Goal: Information Seeking & Learning: Check status

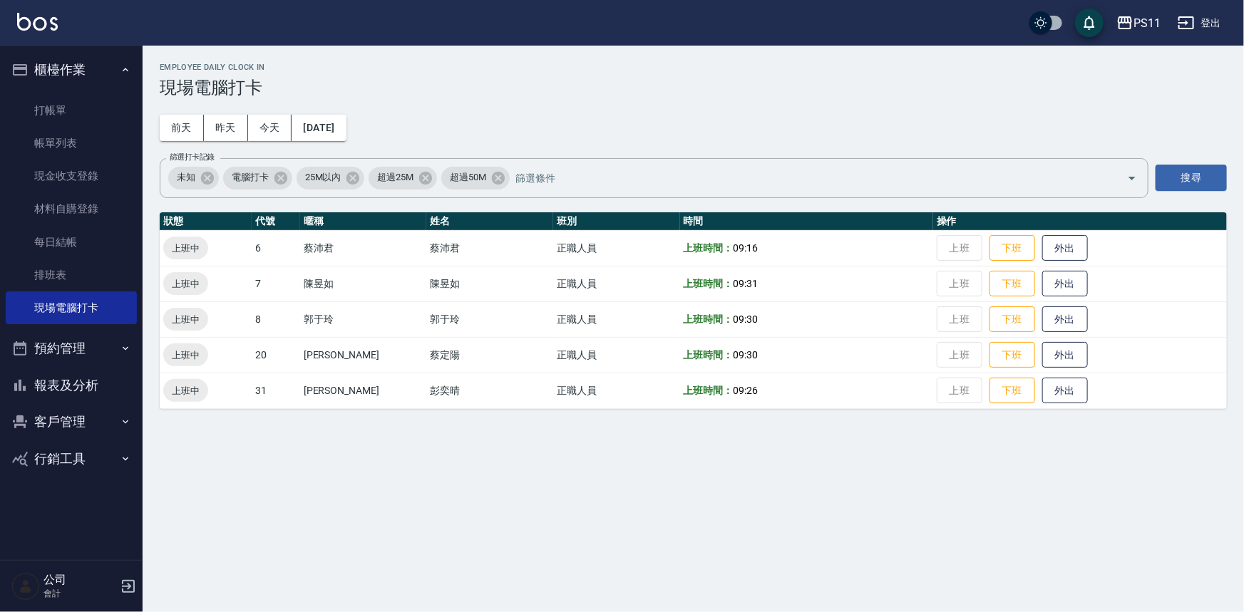
click at [100, 389] on button "報表及分析" at bounding box center [71, 385] width 131 height 37
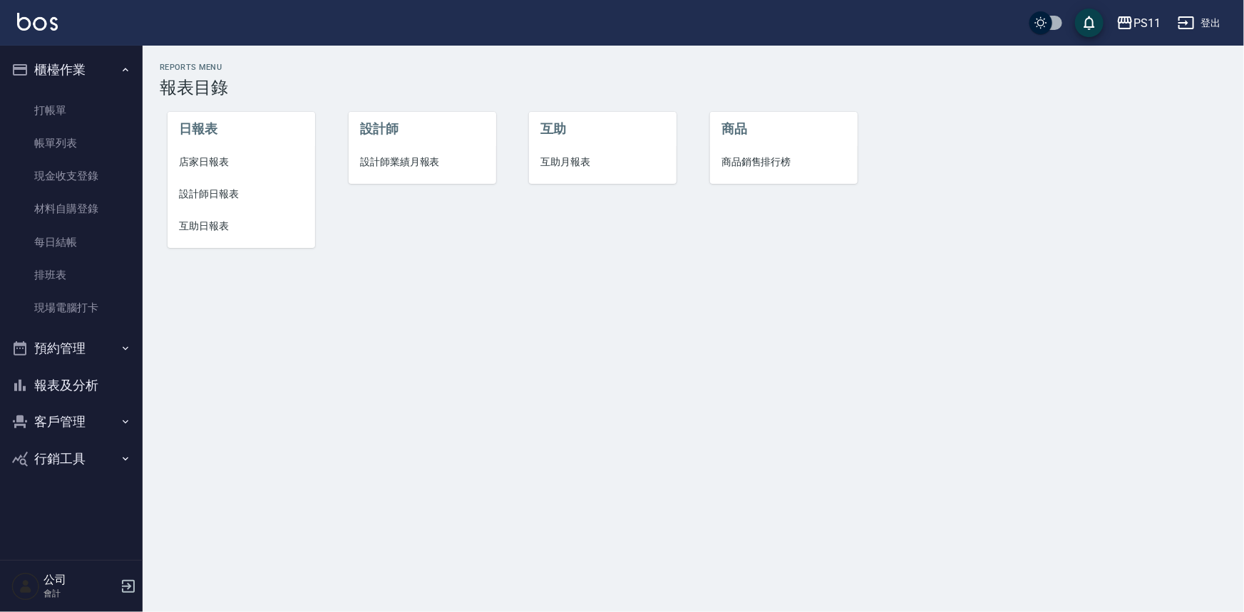
click at [210, 225] on span "互助日報表" at bounding box center [241, 226] width 125 height 15
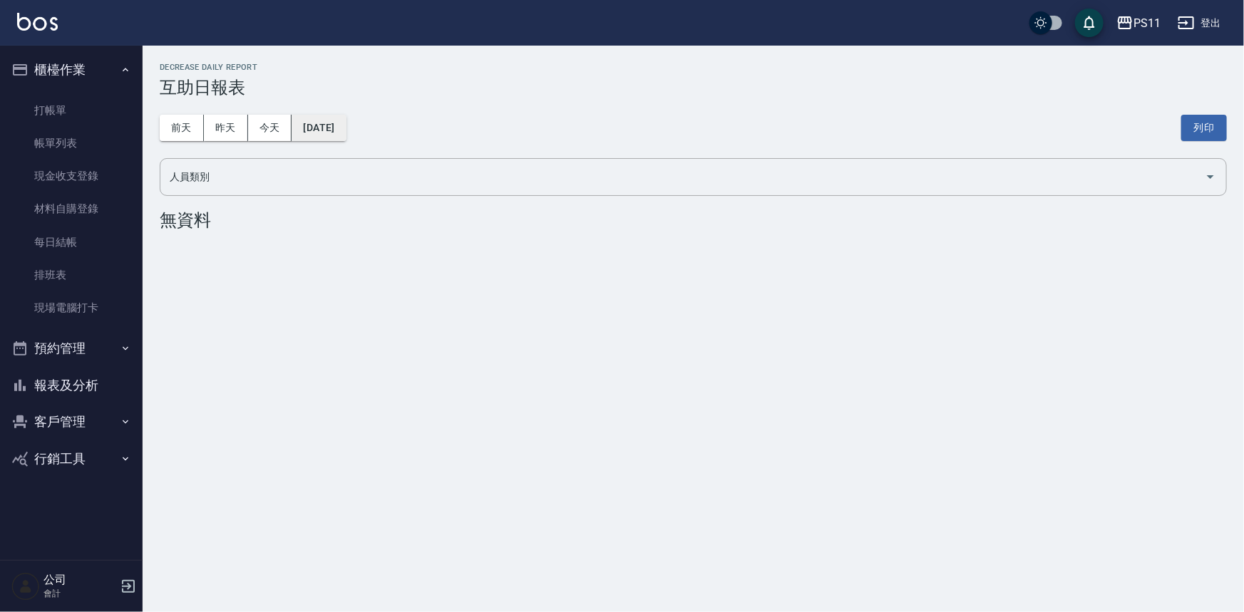
click at [346, 140] on button "[DATE]" at bounding box center [318, 128] width 54 height 26
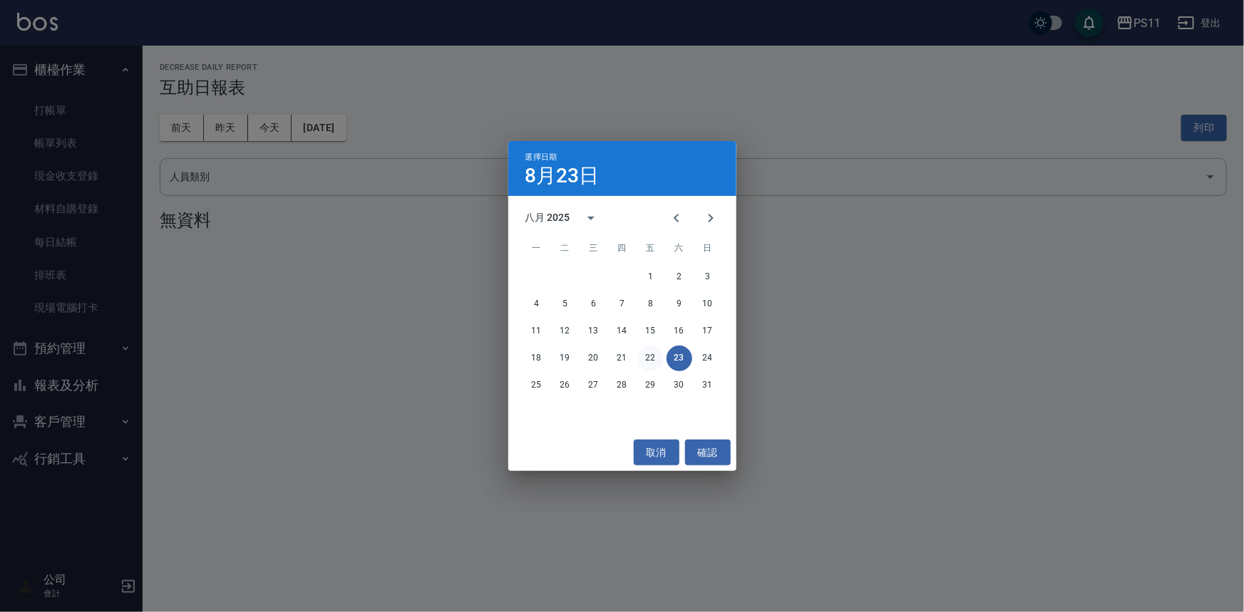
click at [656, 363] on button "22" at bounding box center [651, 359] width 26 height 26
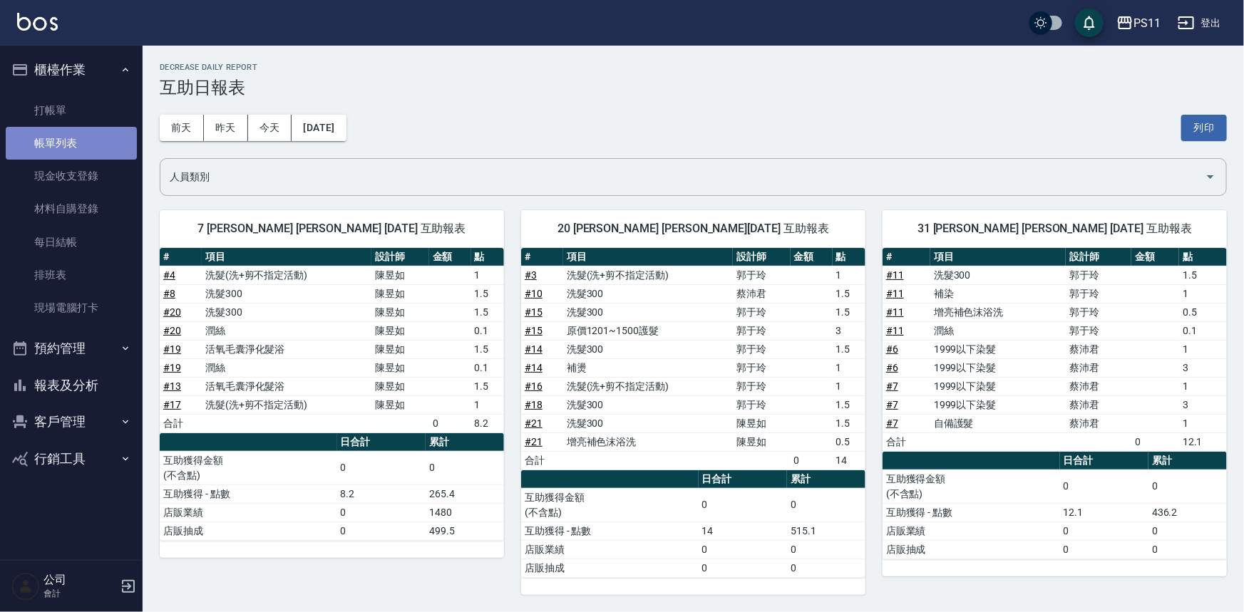
click at [78, 148] on link "帳單列表" at bounding box center [71, 143] width 131 height 33
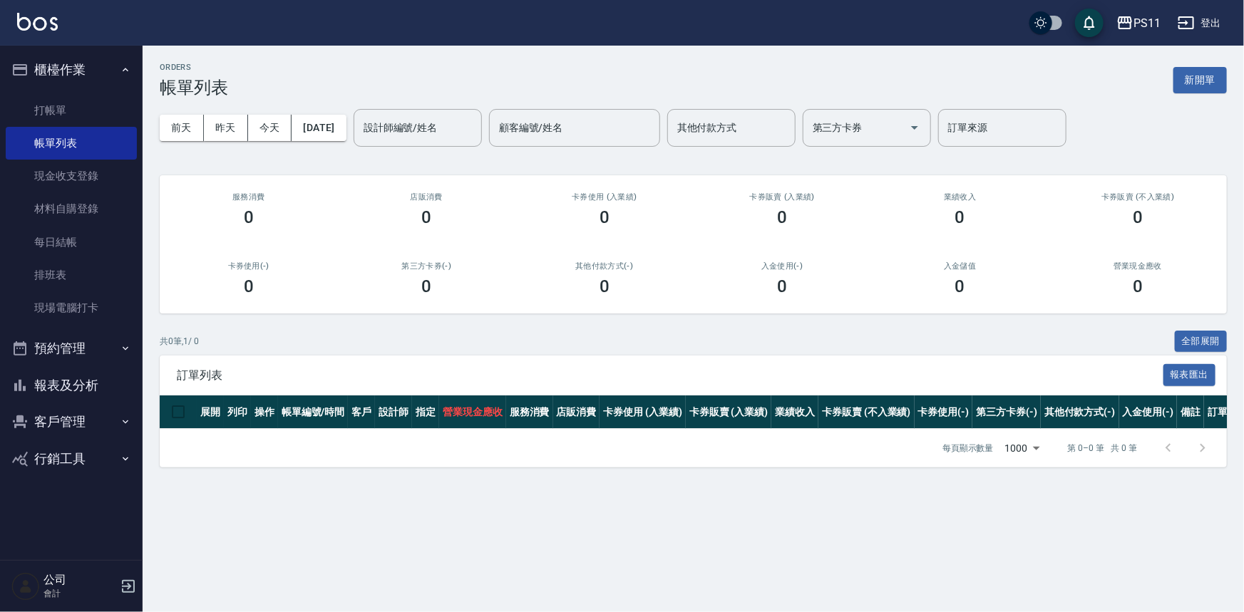
click at [84, 386] on button "報表及分析" at bounding box center [71, 385] width 131 height 37
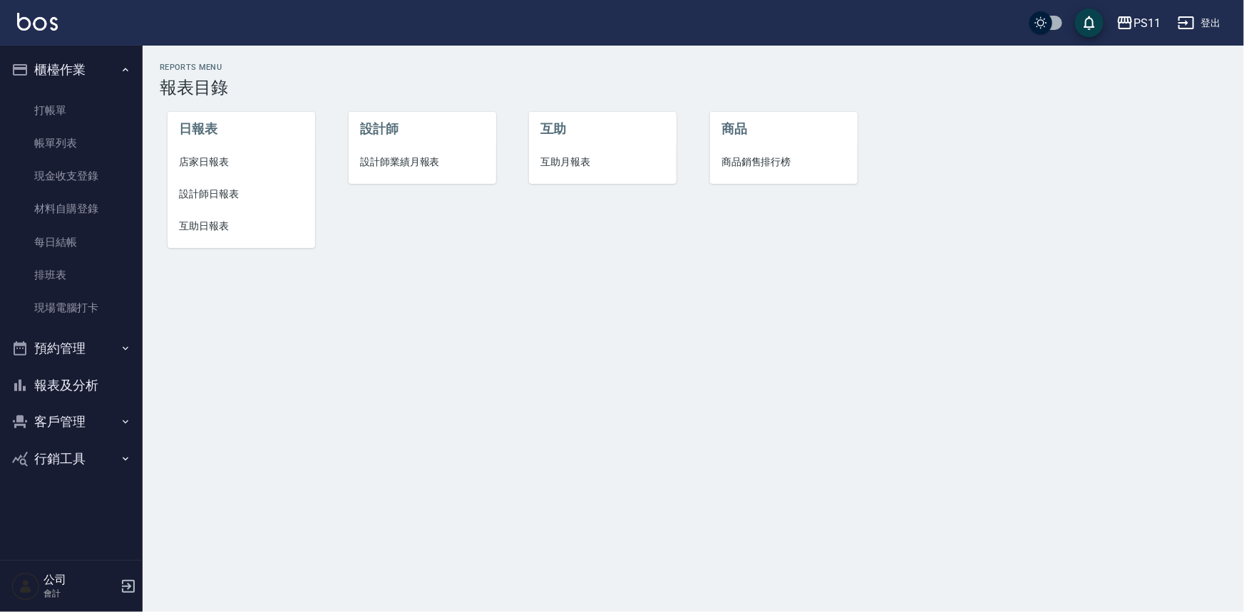
click at [89, 418] on button "客戶管理" at bounding box center [71, 421] width 131 height 37
click at [68, 448] on link "客戶列表" at bounding box center [71, 462] width 131 height 33
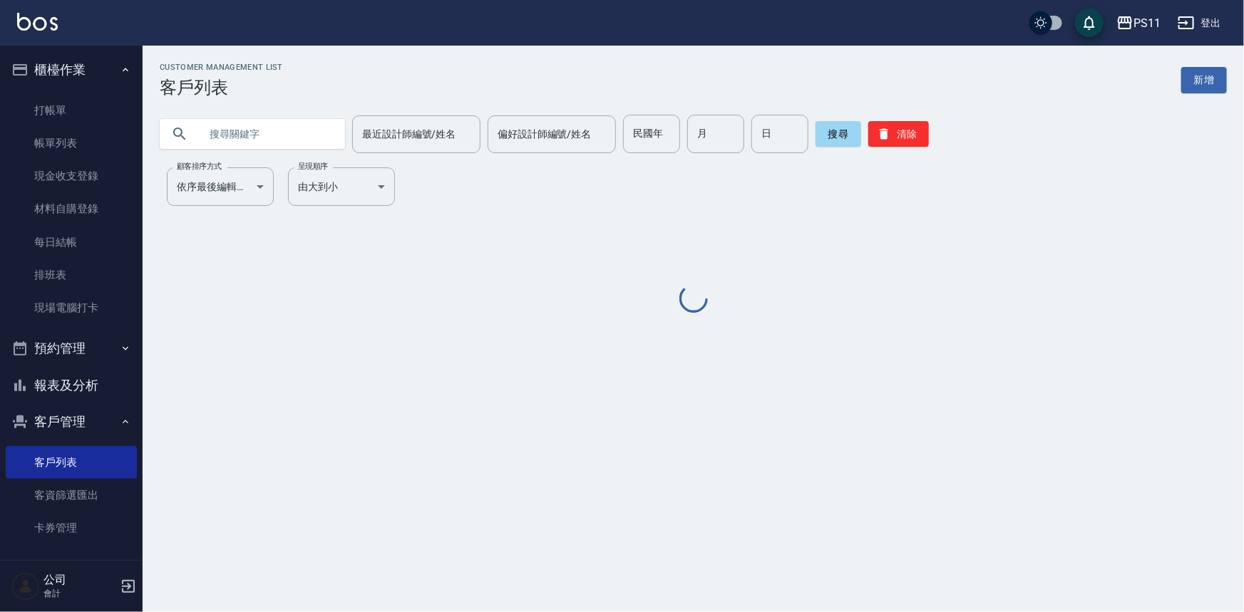
click at [299, 138] on input "text" at bounding box center [267, 134] width 134 height 38
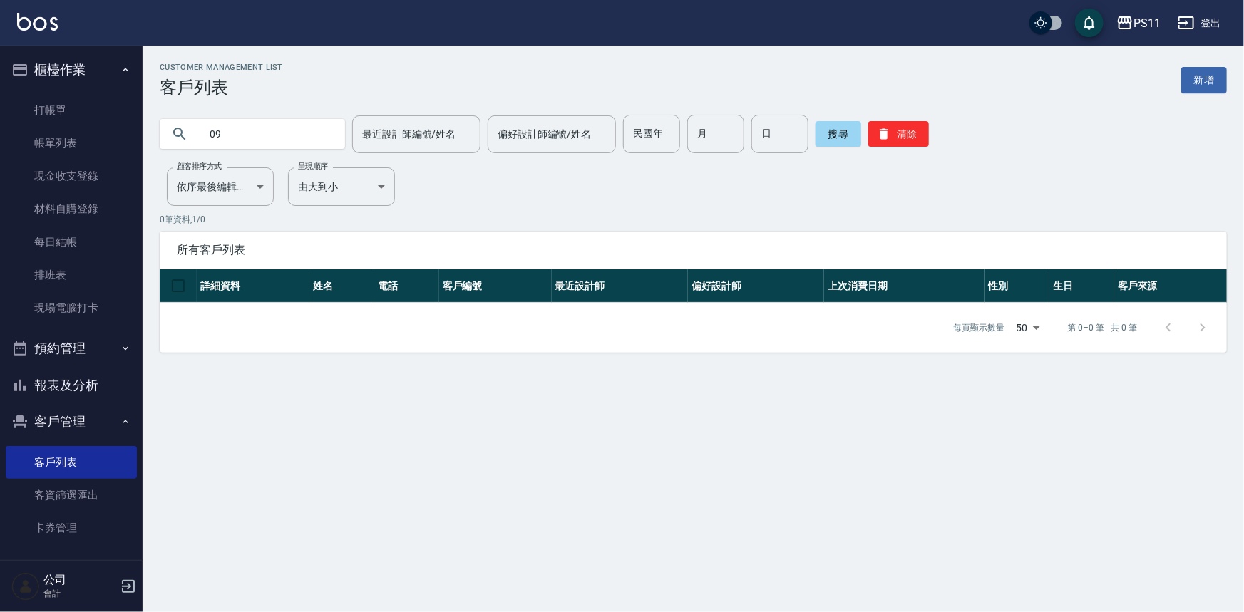
type input "0"
type input "[PERSON_NAME]"
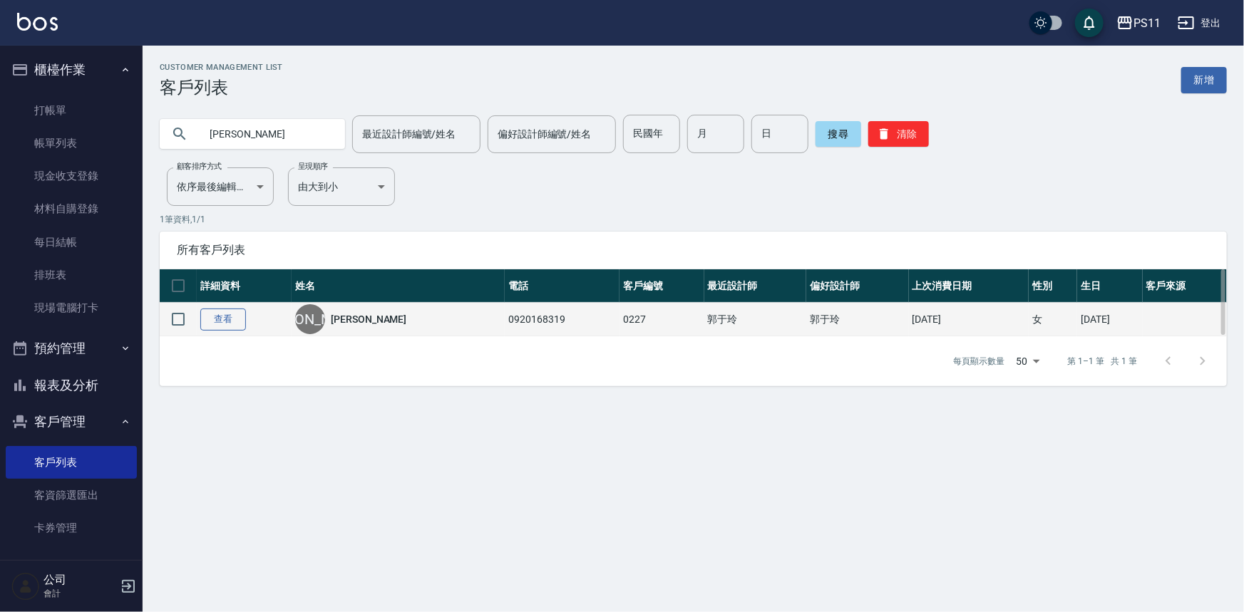
click at [215, 328] on link "查看" at bounding box center [223, 320] width 46 height 22
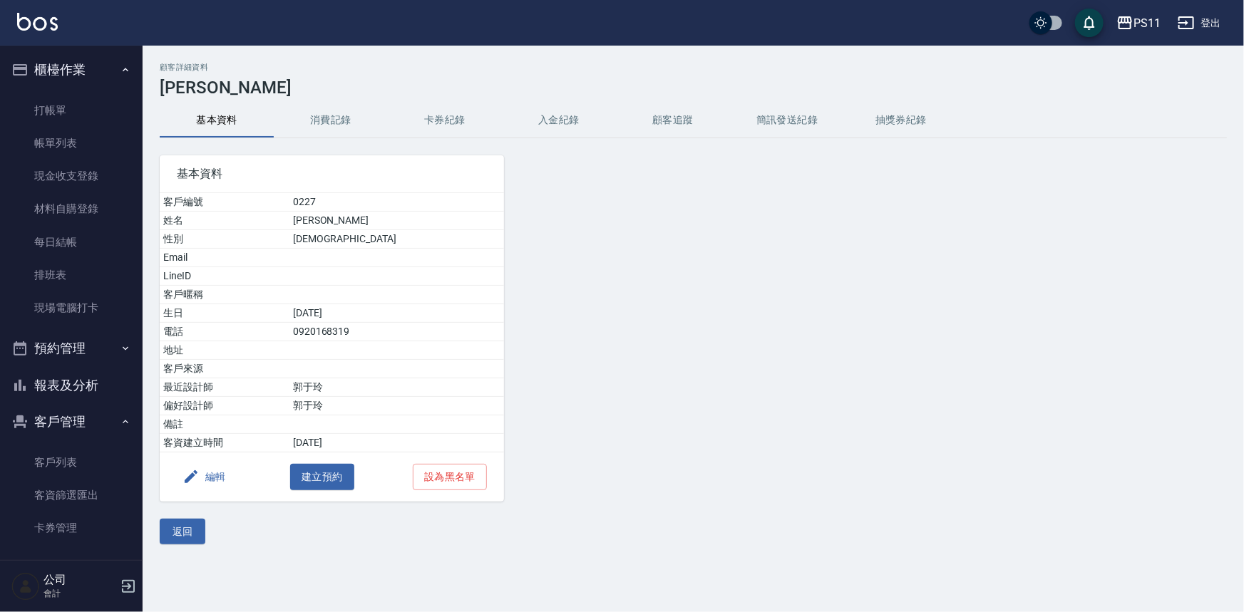
click at [321, 125] on button "消費記錄" at bounding box center [331, 120] width 114 height 34
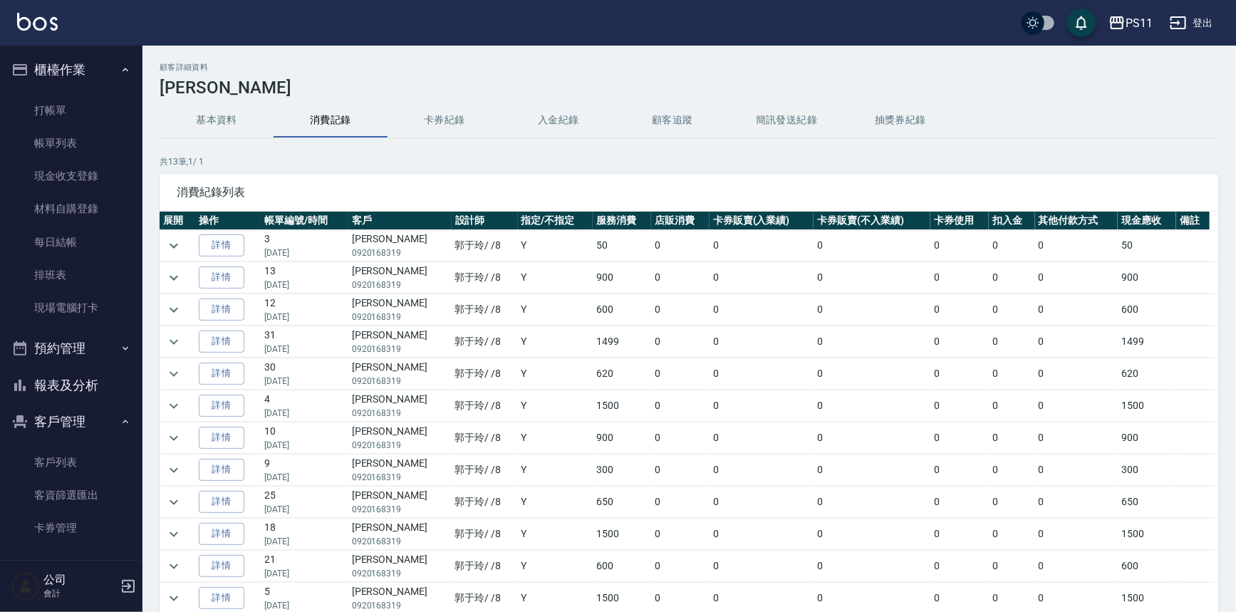
click at [234, 133] on button "基本資料" at bounding box center [217, 120] width 114 height 34
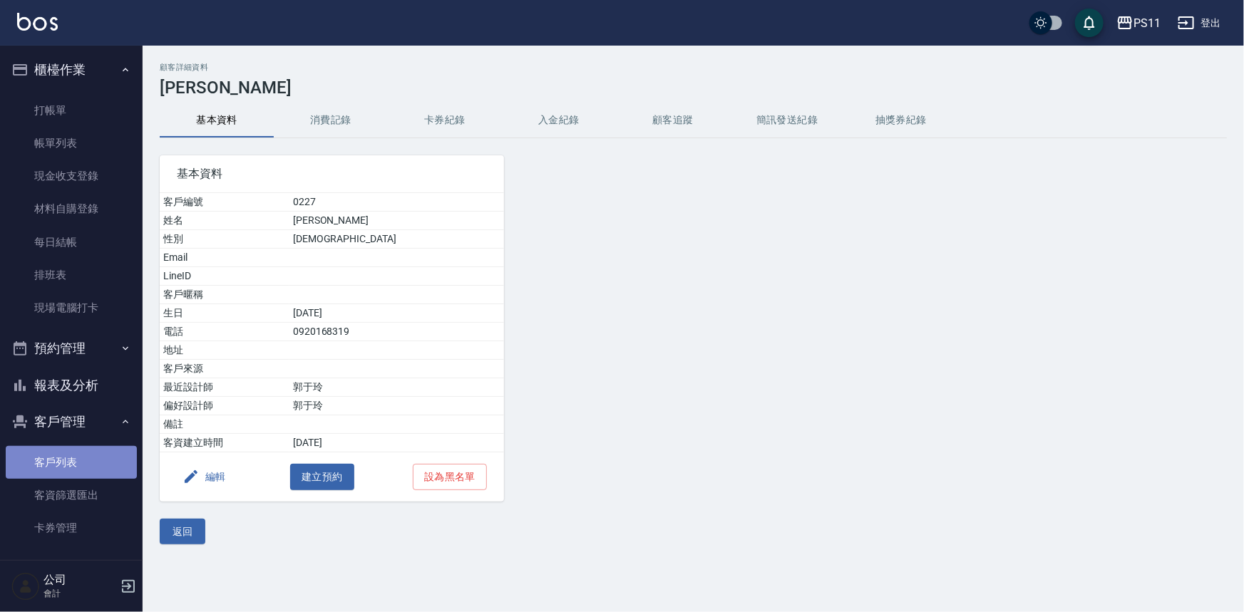
click at [98, 450] on link "客戶列表" at bounding box center [71, 462] width 131 height 33
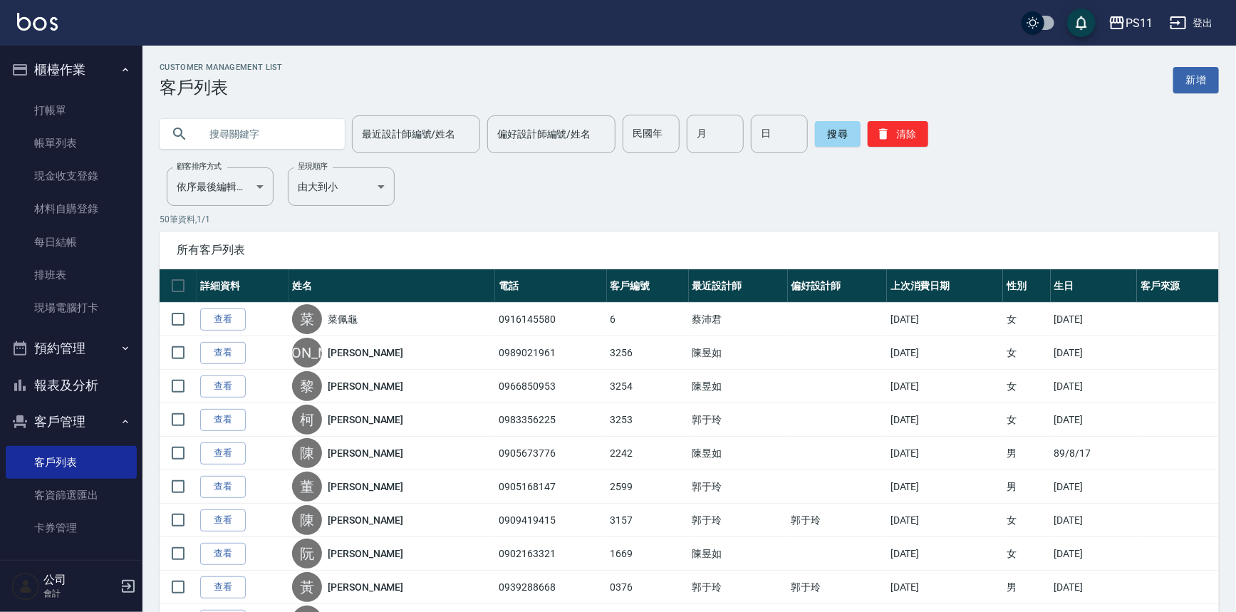
click at [318, 123] on input "text" at bounding box center [267, 134] width 134 height 38
type input "0968498570"
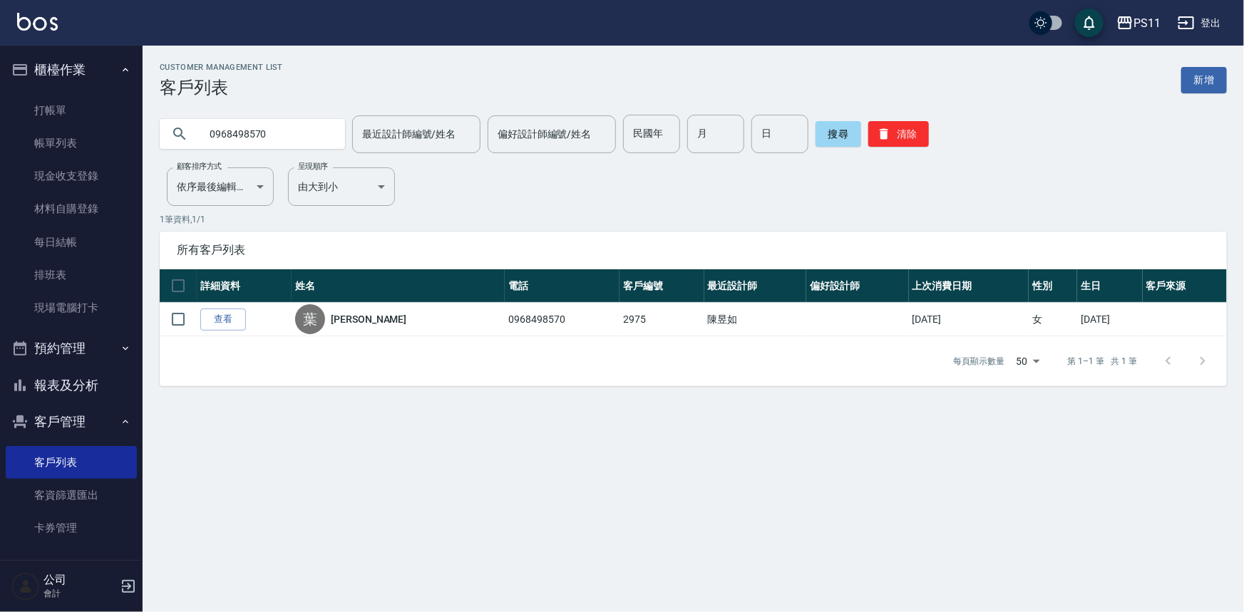
click at [215, 322] on link "查看" at bounding box center [223, 320] width 46 height 22
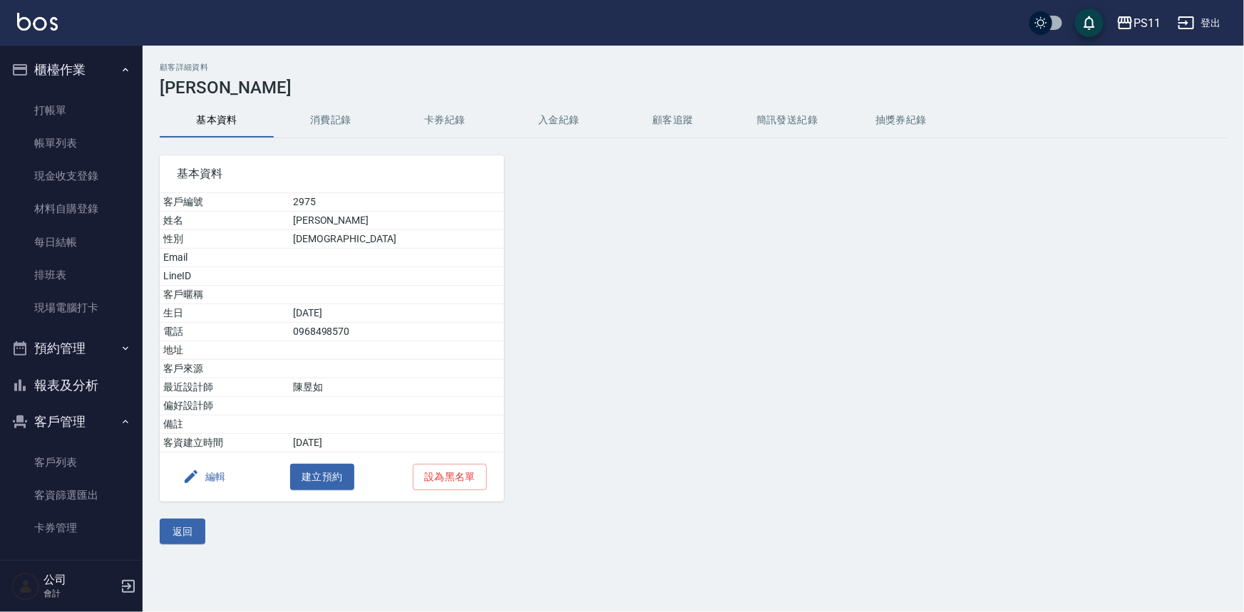
click at [391, 129] on button "卡券紀錄" at bounding box center [445, 120] width 114 height 34
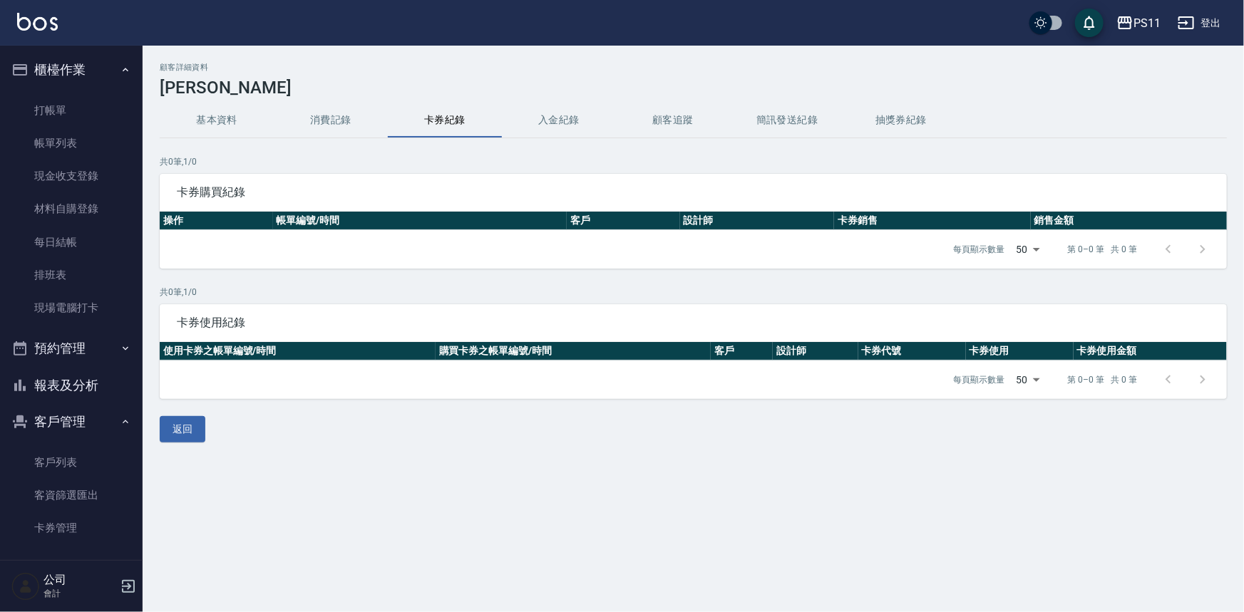
click at [348, 129] on button "消費記錄" at bounding box center [331, 120] width 114 height 34
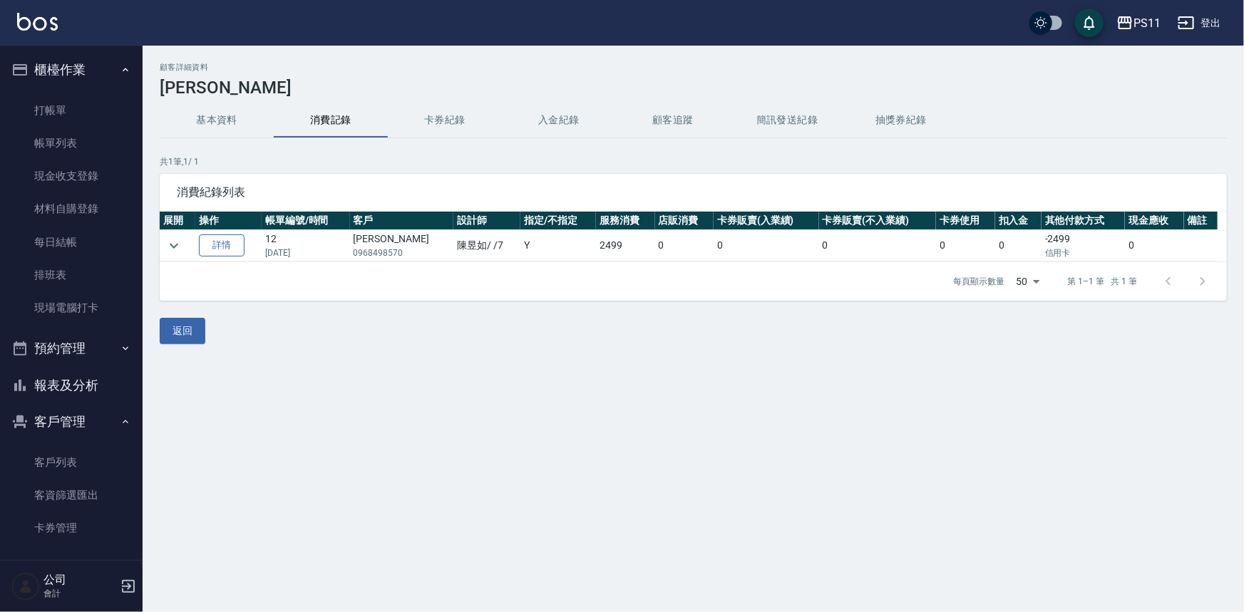
click at [220, 245] on link "詳情" at bounding box center [222, 245] width 46 height 22
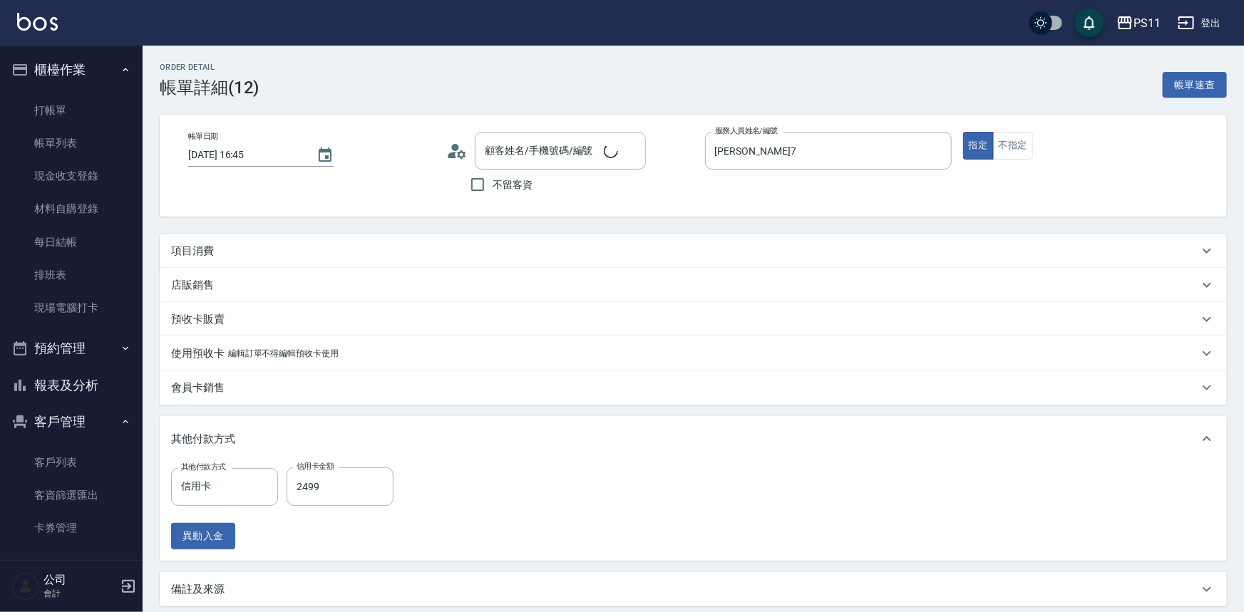
type input "[DATE] 16:45"
type input "[PERSON_NAME]7"
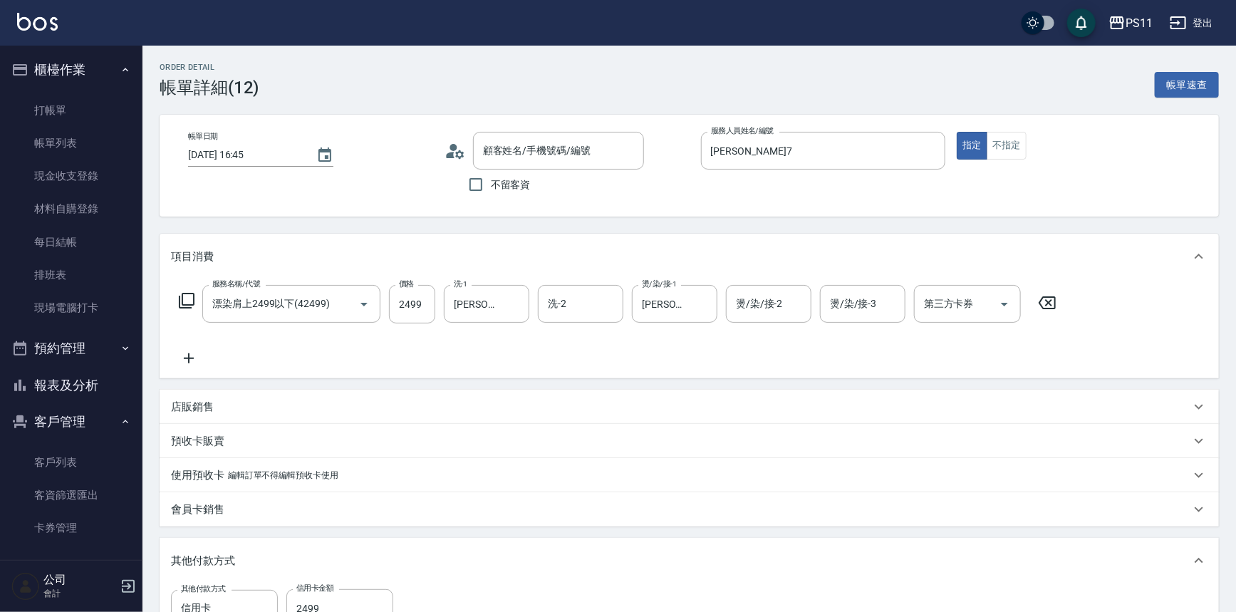
type input "漂染肩上2499以下(42499)"
type input "[PERSON_NAME]/0968498570/2975"
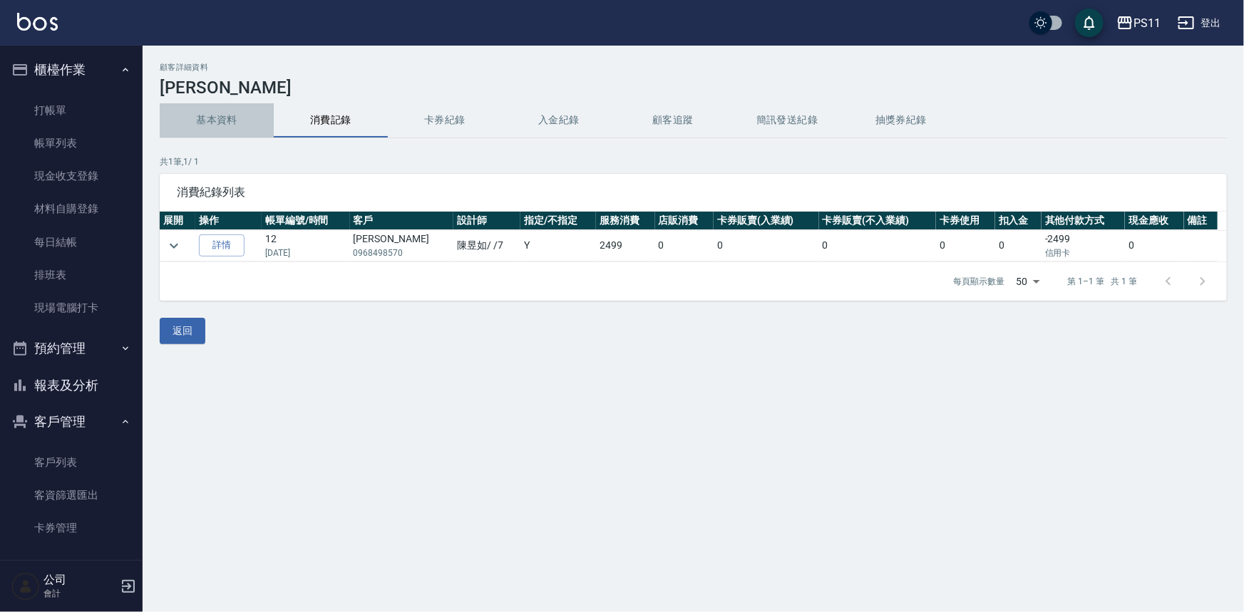
click at [231, 121] on button "基本資料" at bounding box center [217, 120] width 114 height 34
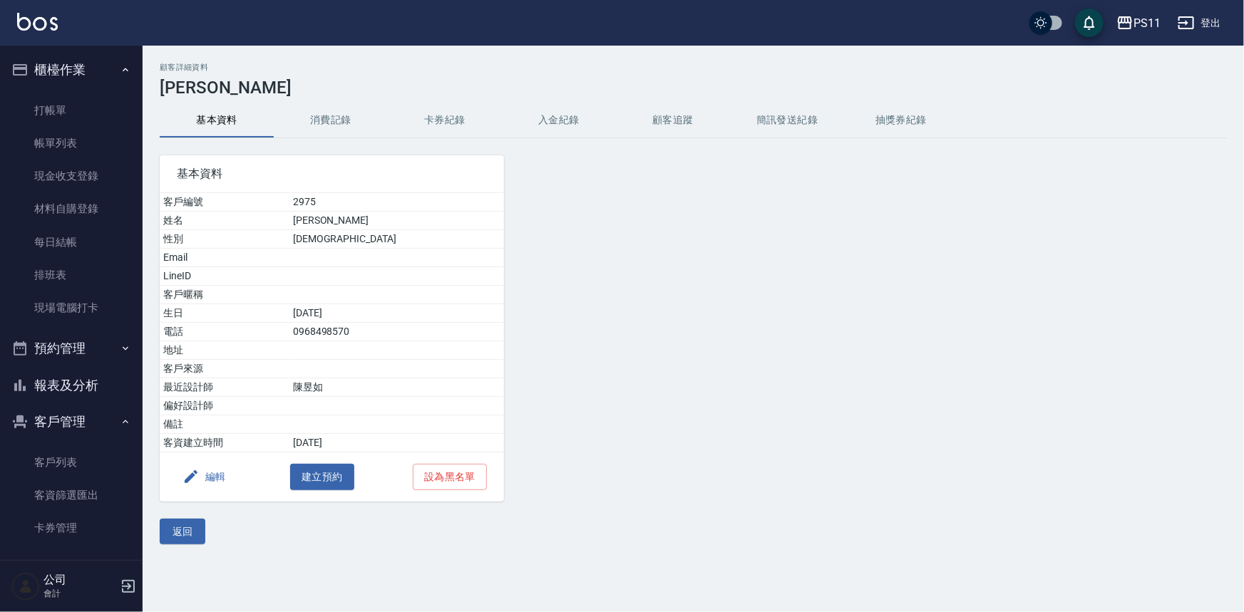
click at [334, 134] on button "消費記錄" at bounding box center [331, 120] width 114 height 34
